Goal: Task Accomplishment & Management: Use online tool/utility

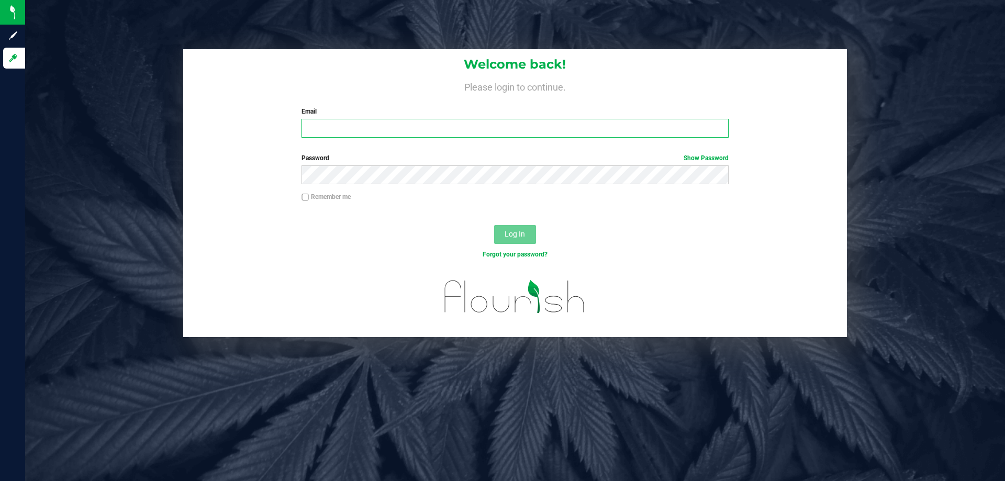
click at [346, 126] on input "Email" at bounding box center [514, 128] width 426 height 19
type input "[EMAIL_ADDRESS][DOMAIN_NAME]"
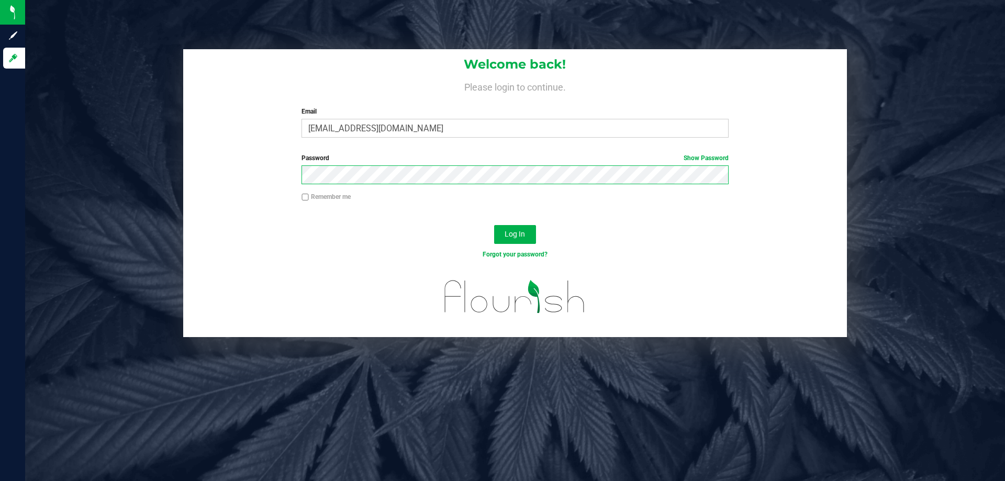
click at [494, 225] on button "Log In" at bounding box center [515, 234] width 42 height 19
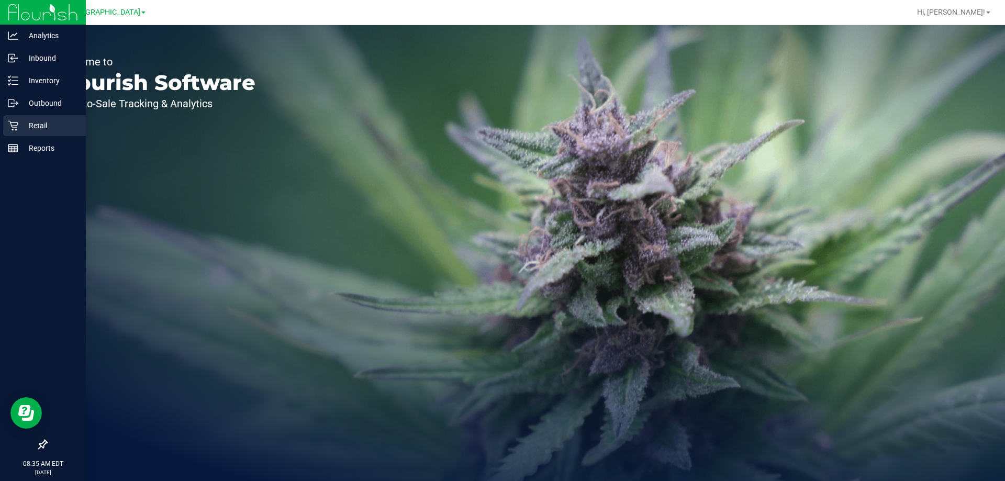
click at [17, 121] on icon at bounding box center [13, 125] width 10 height 10
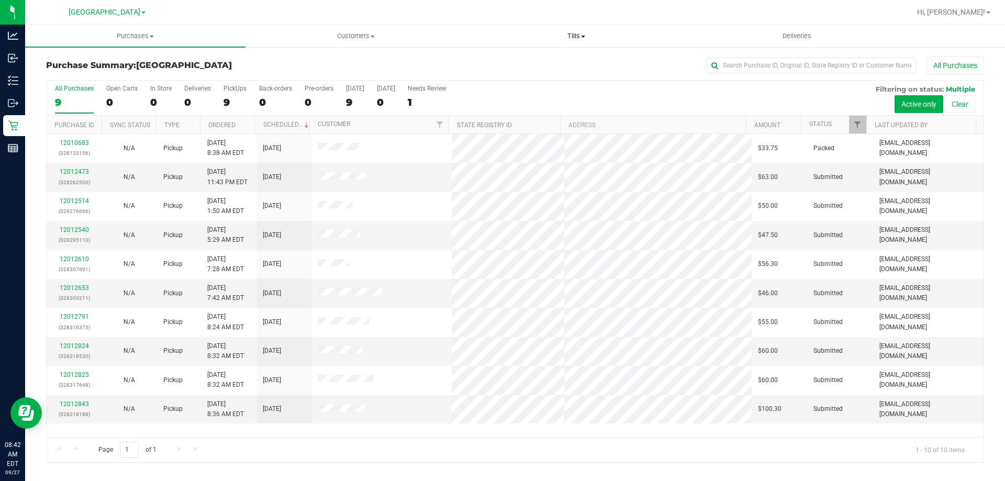
click at [570, 36] on span "Tills" at bounding box center [575, 35] width 219 height 9
click at [559, 60] on li "Manage tills" at bounding box center [576, 63] width 220 height 13
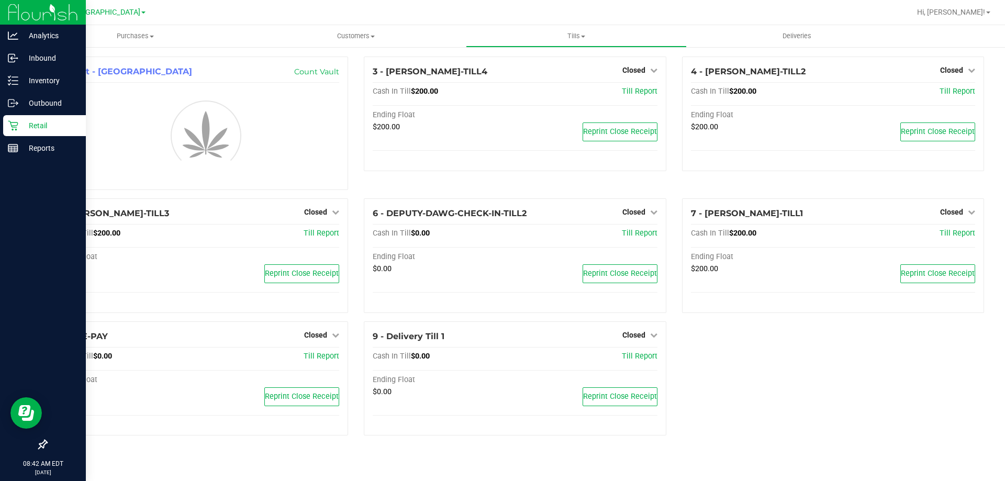
click at [22, 122] on p "Retail" at bounding box center [49, 125] width 63 height 13
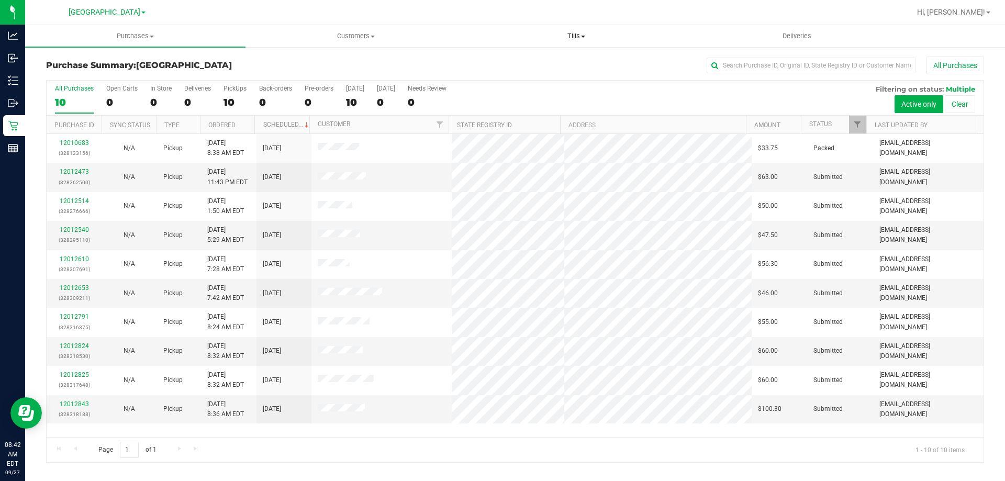
click at [572, 38] on span "Tills" at bounding box center [575, 35] width 219 height 9
click at [549, 64] on li "Manage tills" at bounding box center [576, 63] width 220 height 13
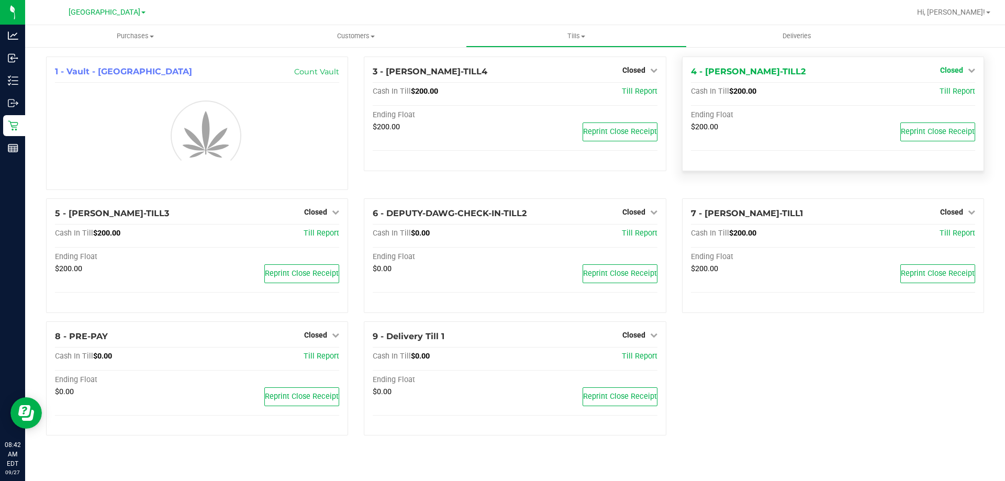
click at [954, 66] on span "Closed" at bounding box center [951, 70] width 23 height 8
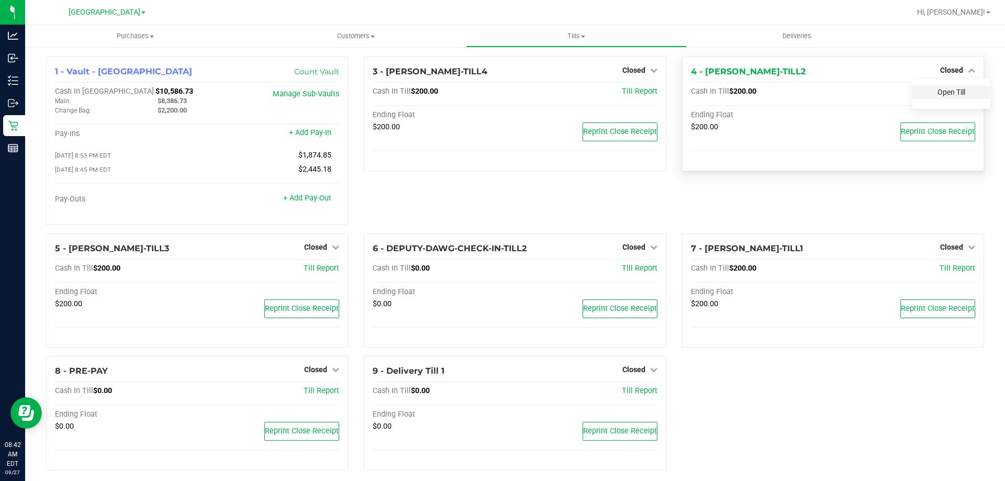
click at [951, 93] on link "Open Till" at bounding box center [951, 92] width 28 height 8
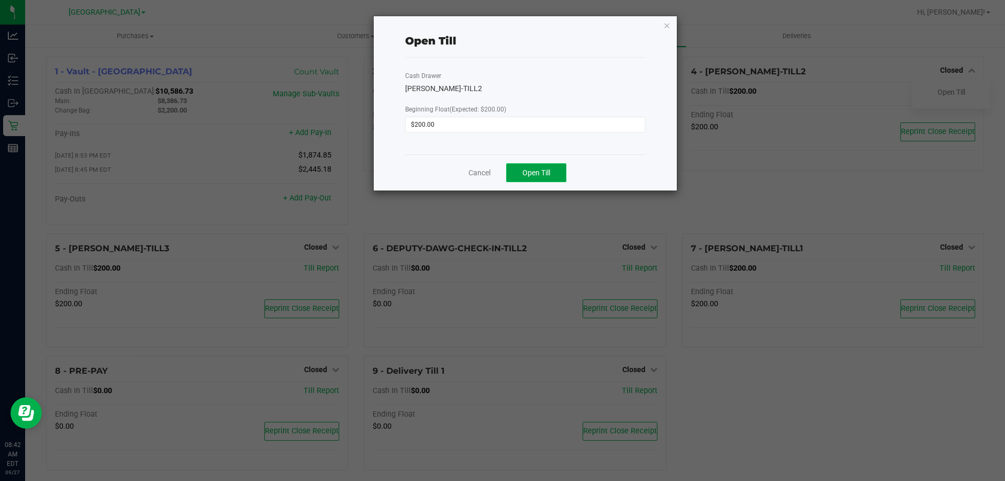
click at [559, 176] on button "Open Till" at bounding box center [536, 172] width 60 height 19
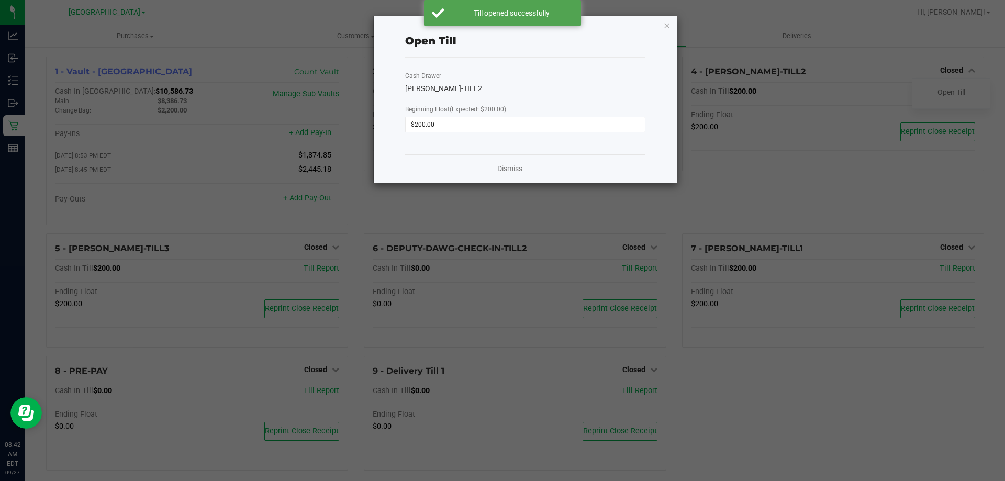
click at [507, 173] on link "Dismiss" at bounding box center [509, 168] width 25 height 11
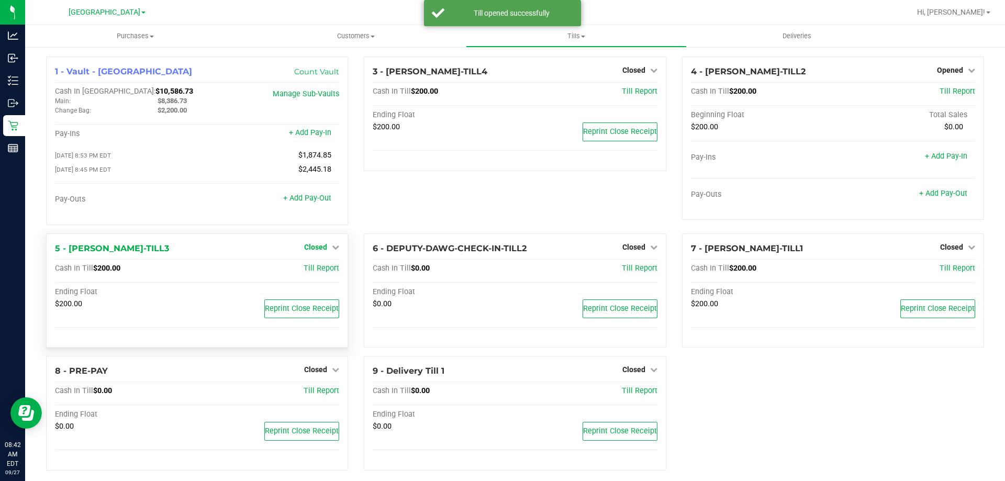
click at [307, 250] on span "Closed" at bounding box center [315, 247] width 23 height 8
click at [318, 267] on link "Open Till" at bounding box center [315, 268] width 28 height 8
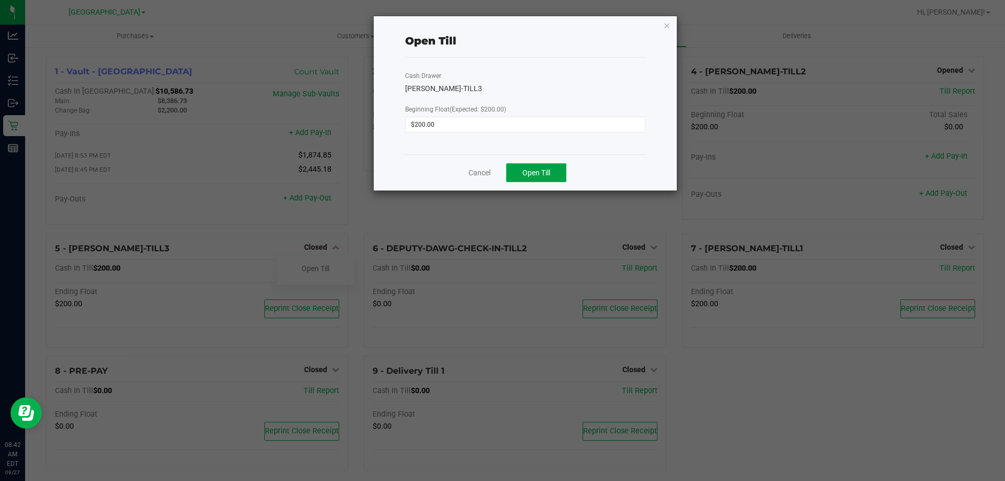
click at [543, 181] on button "Open Till" at bounding box center [536, 172] width 60 height 19
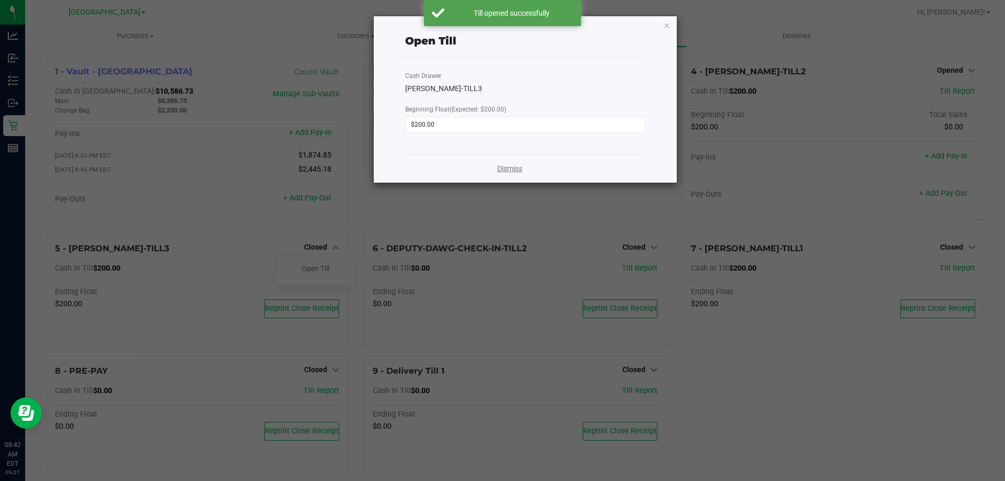
click at [503, 171] on link "Dismiss" at bounding box center [509, 168] width 25 height 11
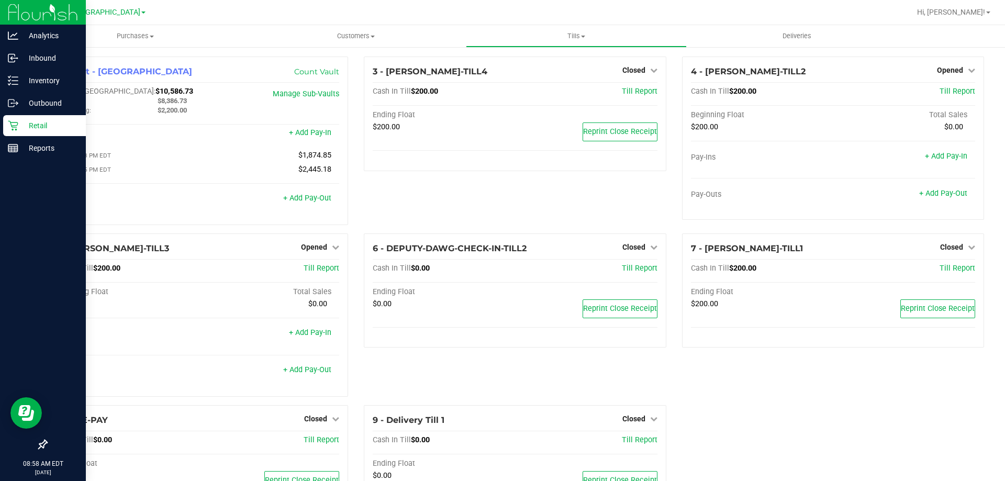
click at [46, 127] on p "Retail" at bounding box center [49, 125] width 63 height 13
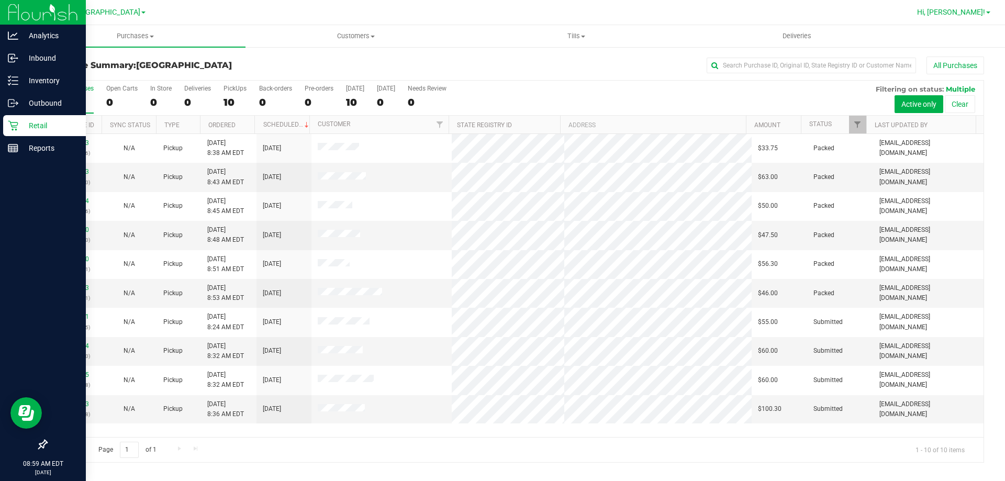
click at [964, 8] on span "Hi, [PERSON_NAME]!" at bounding box center [951, 12] width 68 height 8
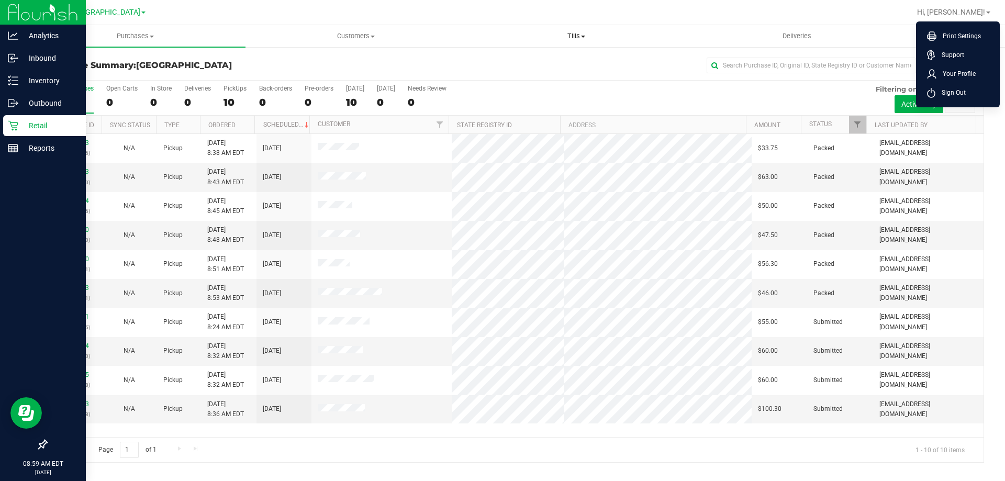
click at [568, 27] on uib-tab-heading "Tills Manage tills Reconcile e-payments" at bounding box center [575, 36] width 219 height 21
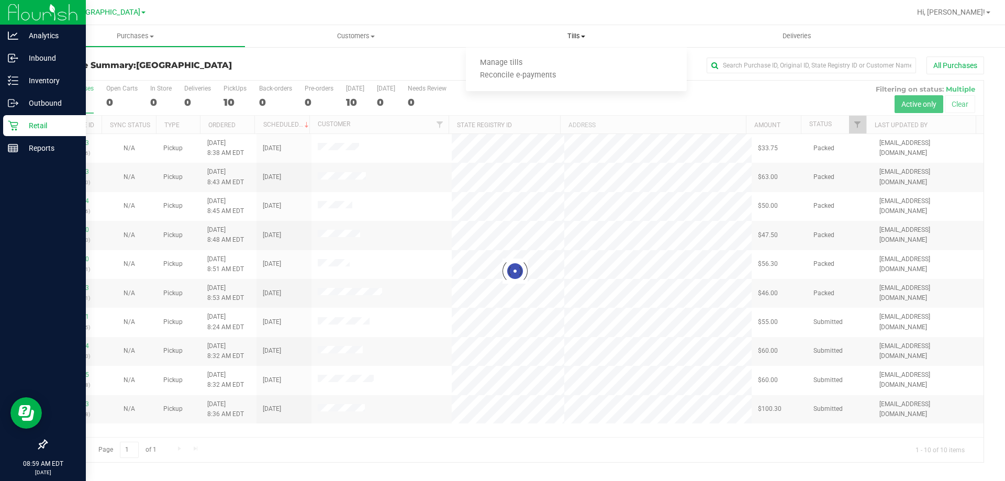
click at [574, 31] on uib-tab-heading "Tills Manage tills Reconcile e-payments" at bounding box center [576, 36] width 220 height 22
click at [580, 37] on span "Tills" at bounding box center [576, 35] width 220 height 9
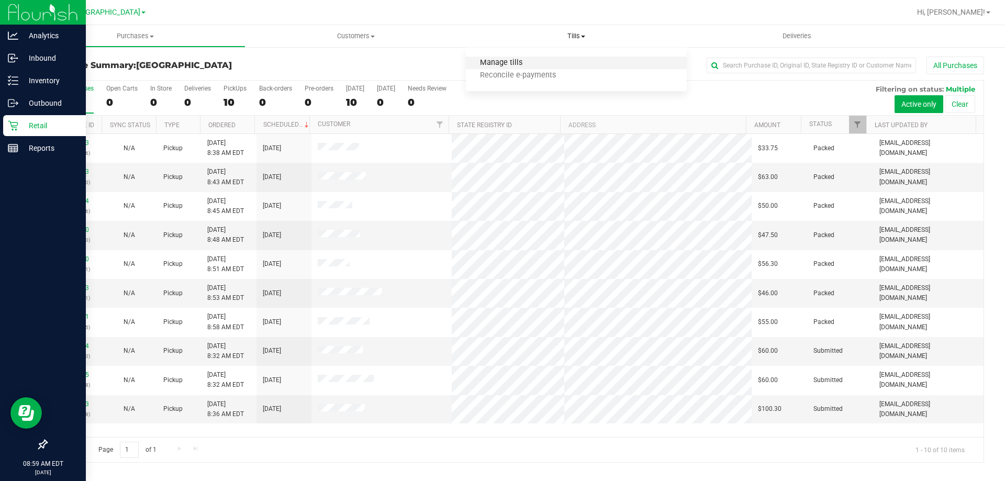
click at [529, 59] on span "Manage tills" at bounding box center [501, 63] width 71 height 9
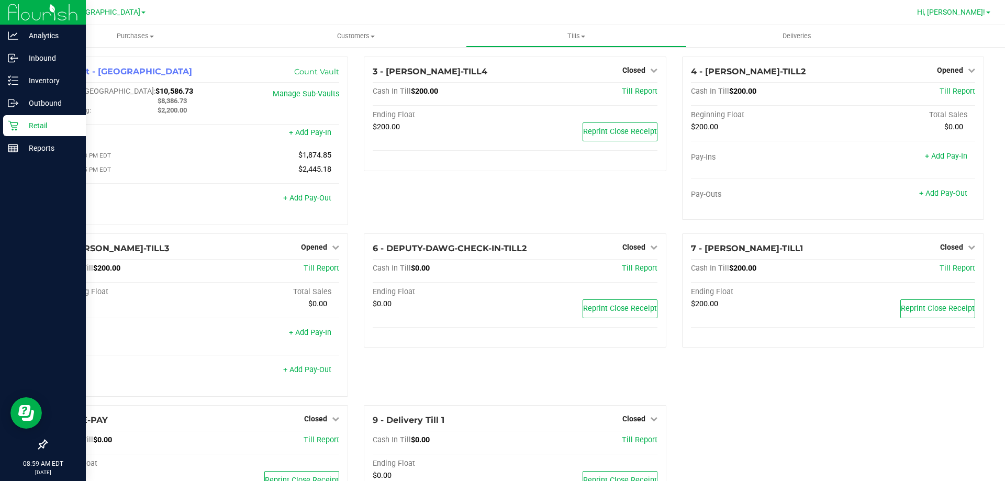
click at [977, 10] on span "Hi, [PERSON_NAME]!" at bounding box center [951, 12] width 68 height 8
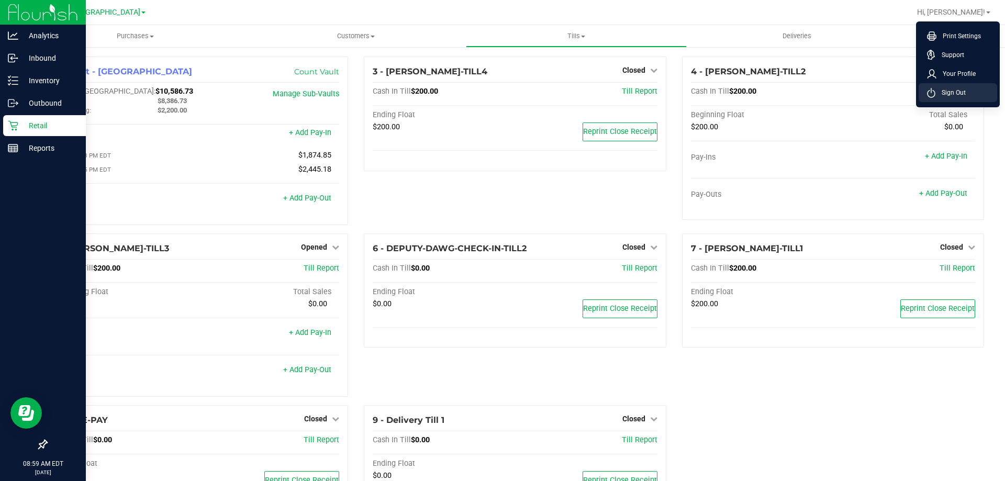
click at [950, 85] on li "Sign Out" at bounding box center [957, 92] width 78 height 19
